Goal: Find specific fact: Find specific fact

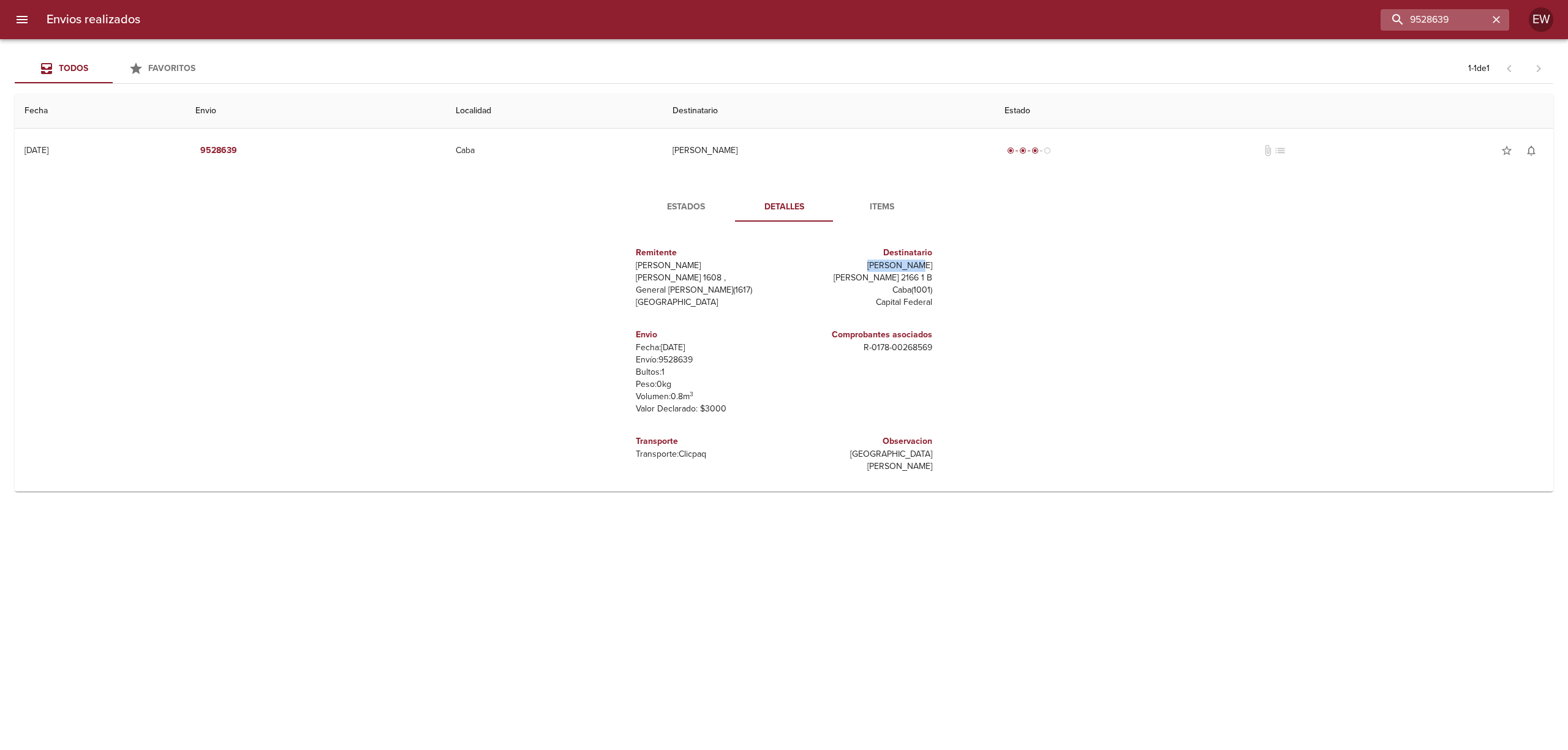
click at [1500, 20] on icon "button" at bounding box center [1497, 20] width 12 height 12
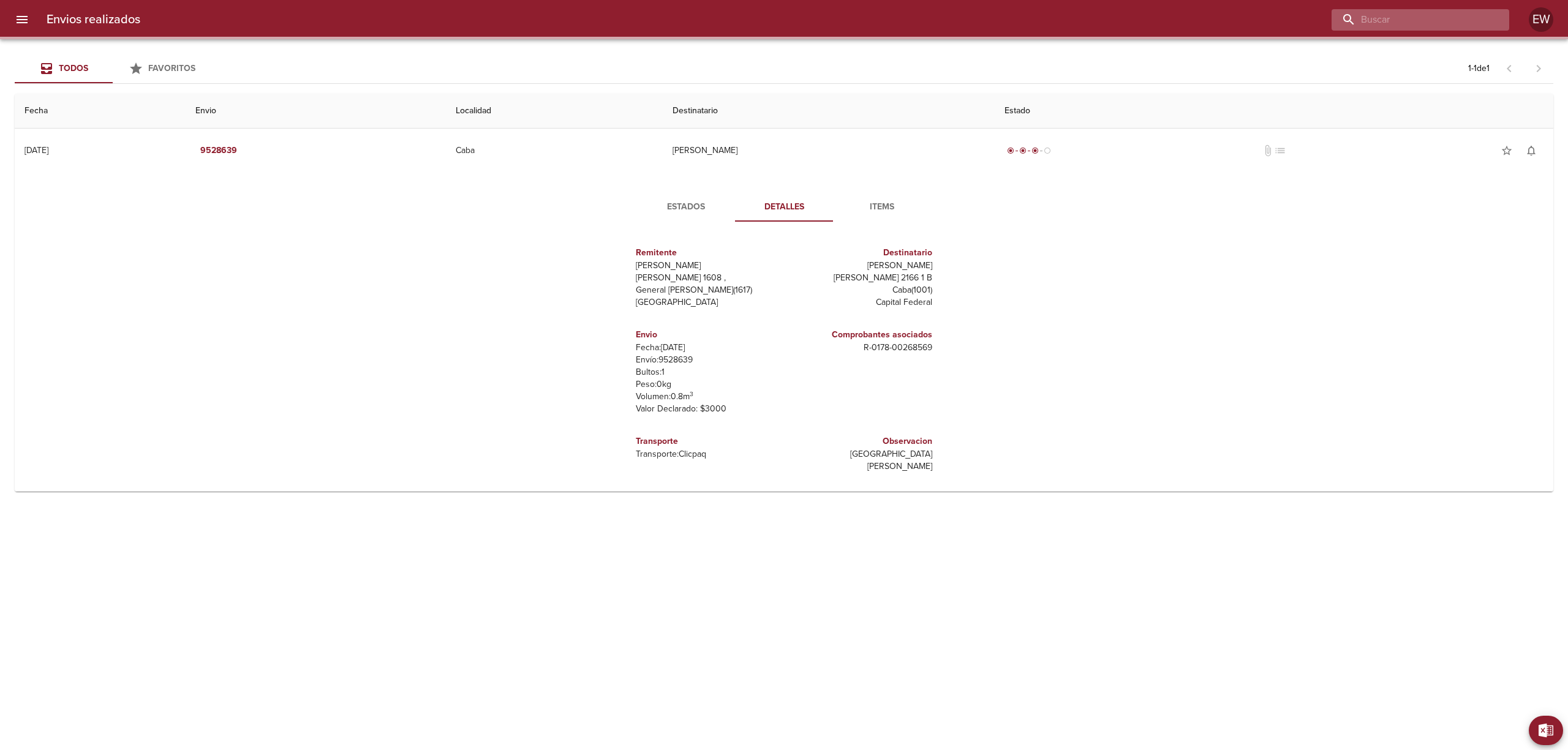
drag, startPoint x: 1481, startPoint y: 16, endPoint x: 1448, endPoint y: 16, distance: 33.0
click at [1460, 16] on input "buscar" at bounding box center [1410, 20] width 156 height 22
click at [1448, 16] on input "buscar" at bounding box center [1410, 20] width 156 height 22
paste input "[PERSON_NAME]"
type input "[PERSON_NAME]"
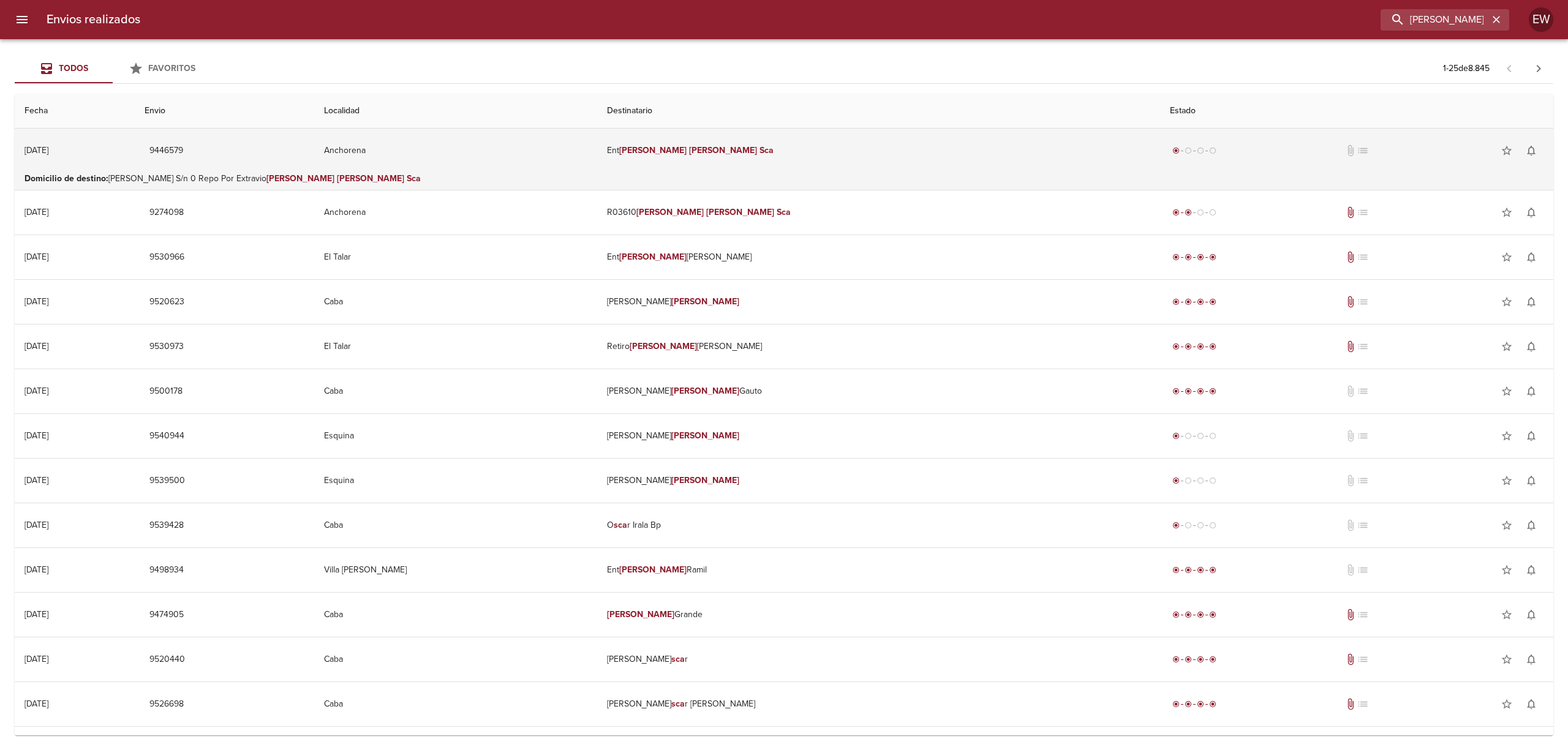
click at [723, 145] on td "Ent [PERSON_NAME]" at bounding box center [879, 150] width 563 height 44
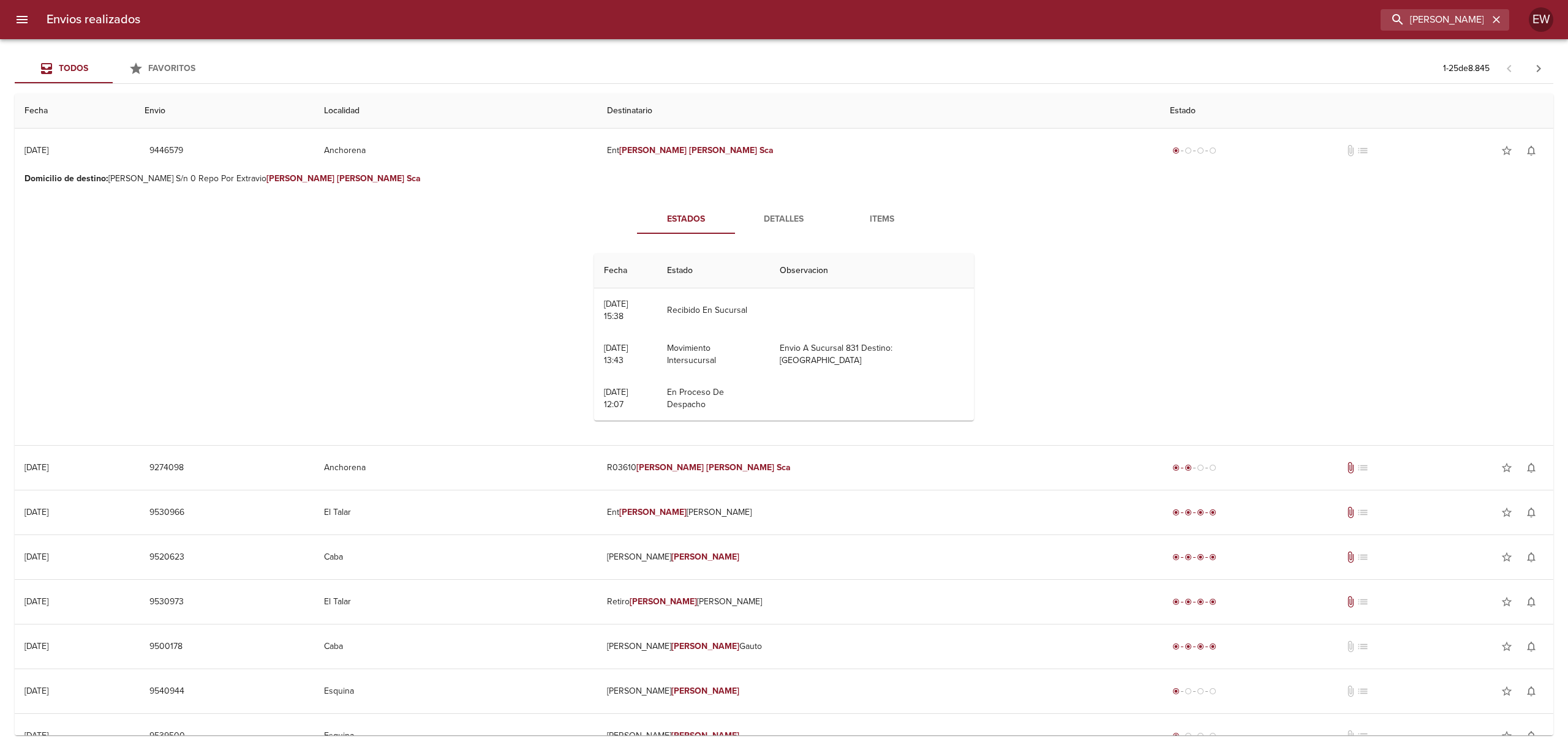
click at [773, 218] on span "Detalles" at bounding box center [784, 219] width 83 height 16
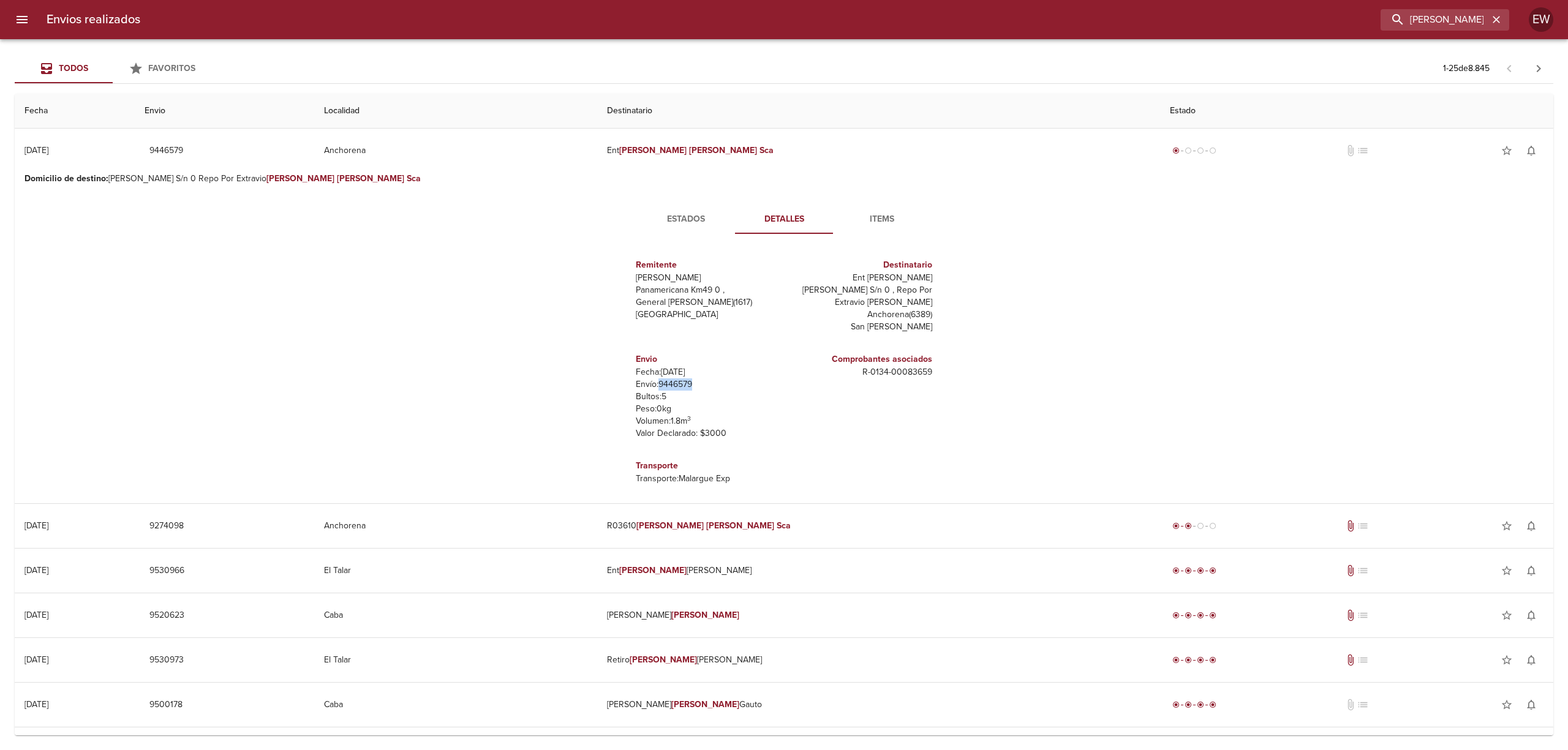
drag, startPoint x: 689, startPoint y: 387, endPoint x: 647, endPoint y: 381, distance: 42.4
click at [647, 381] on p "Envío: 9446579" at bounding box center [707, 385] width 143 height 12
copy p "9446579"
